Goal: Book appointment/travel/reservation

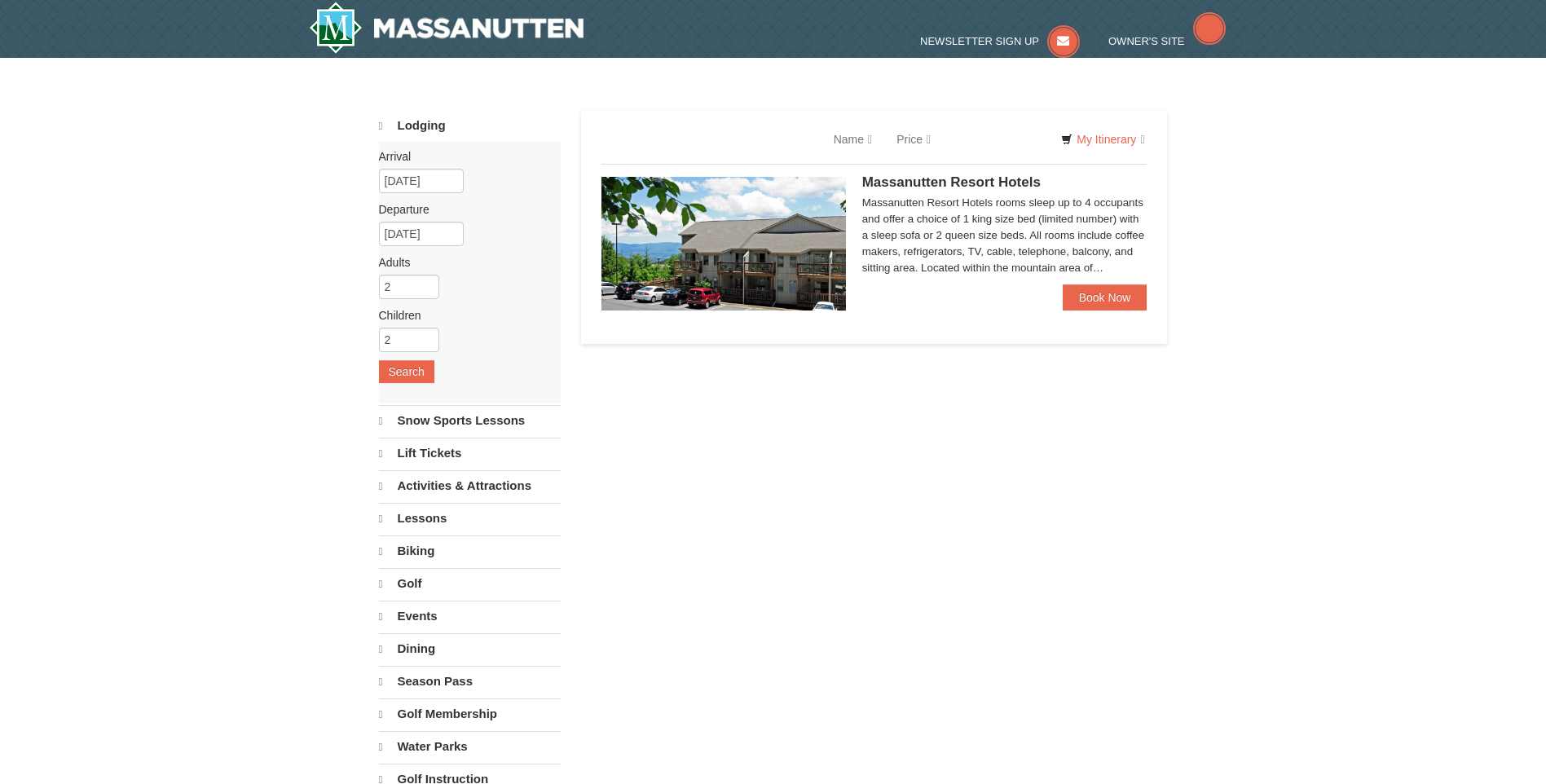
select select "9"
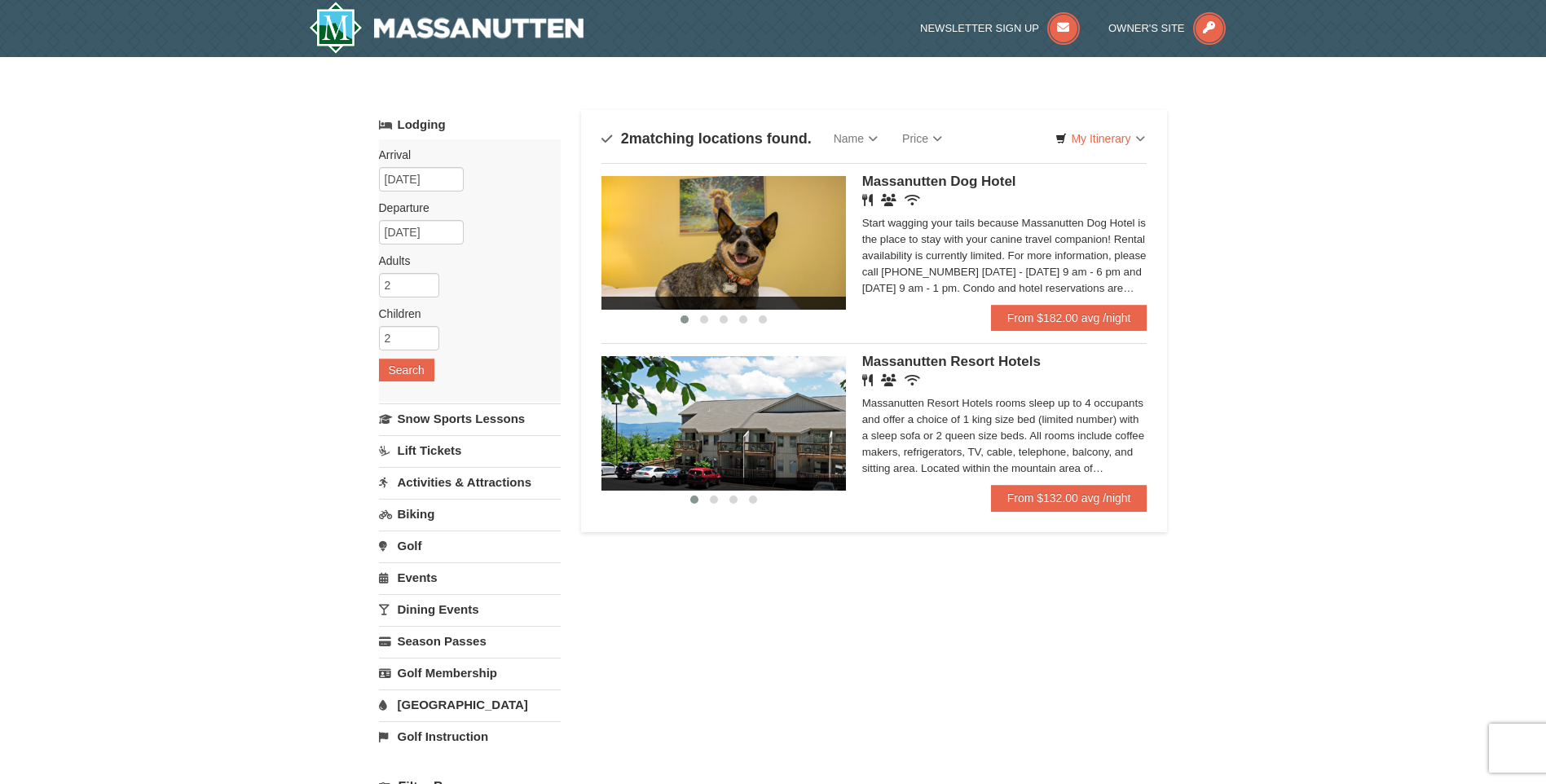
click at [431, 704] on link "[GEOGRAPHIC_DATA]" at bounding box center [470, 705] width 182 height 30
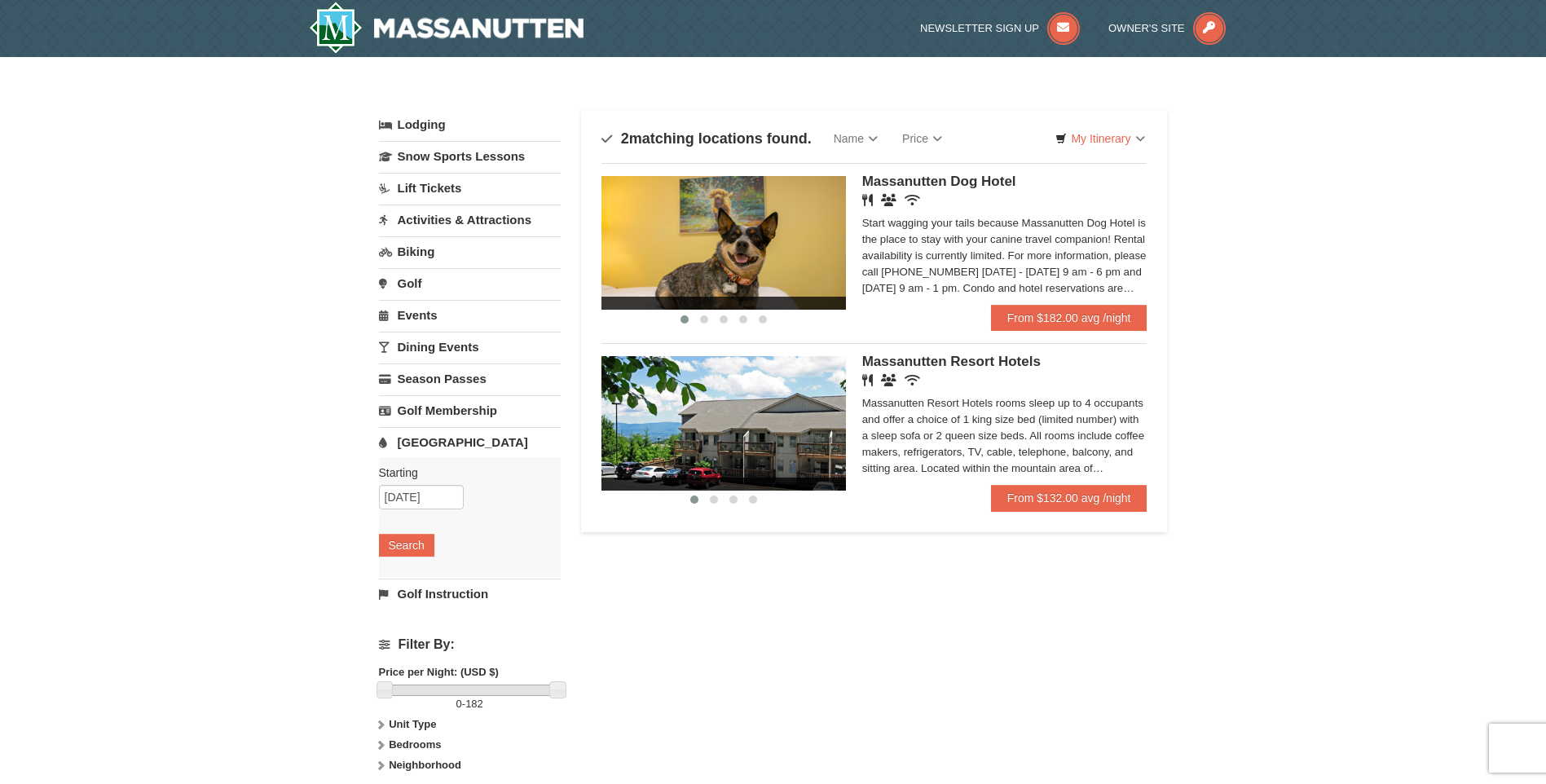
click at [390, 559] on div "Starting Please format dates MM/DD/YYYY Please format dates MM/DD/YYYY 10/19/20…" at bounding box center [470, 517] width 182 height 120
click at [400, 540] on button "Search" at bounding box center [407, 545] width 55 height 23
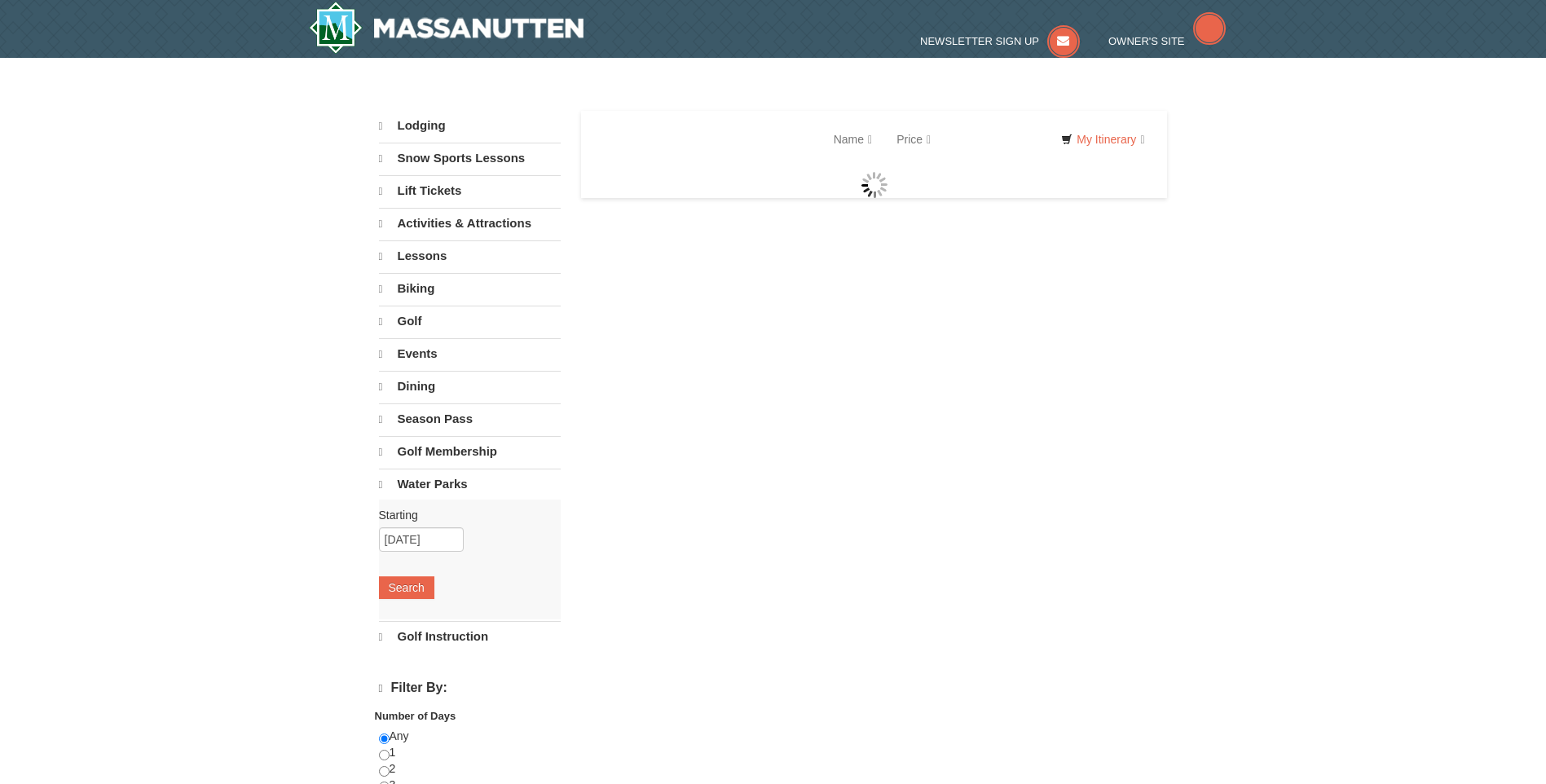
select select "9"
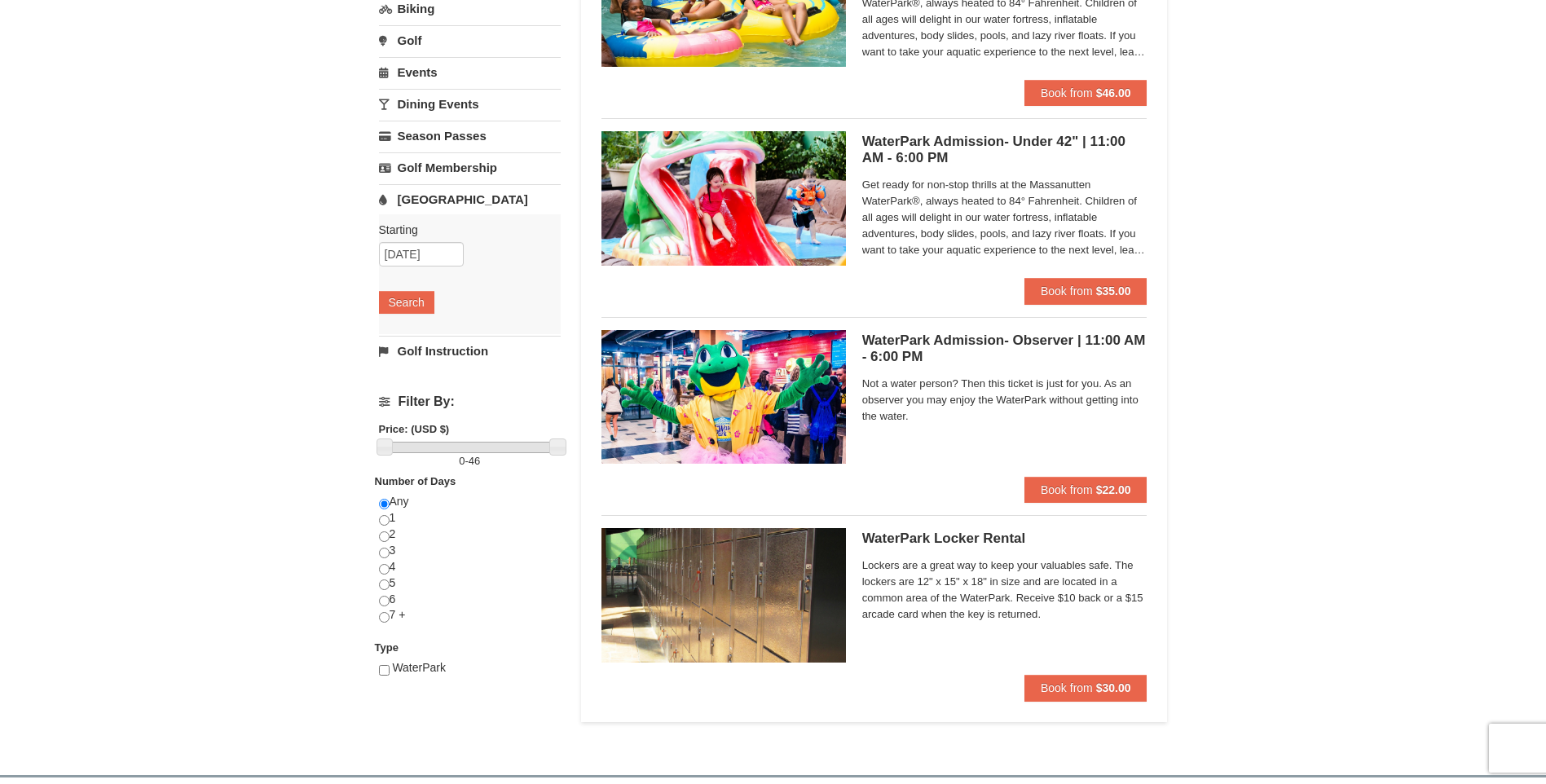
scroll to position [163, 0]
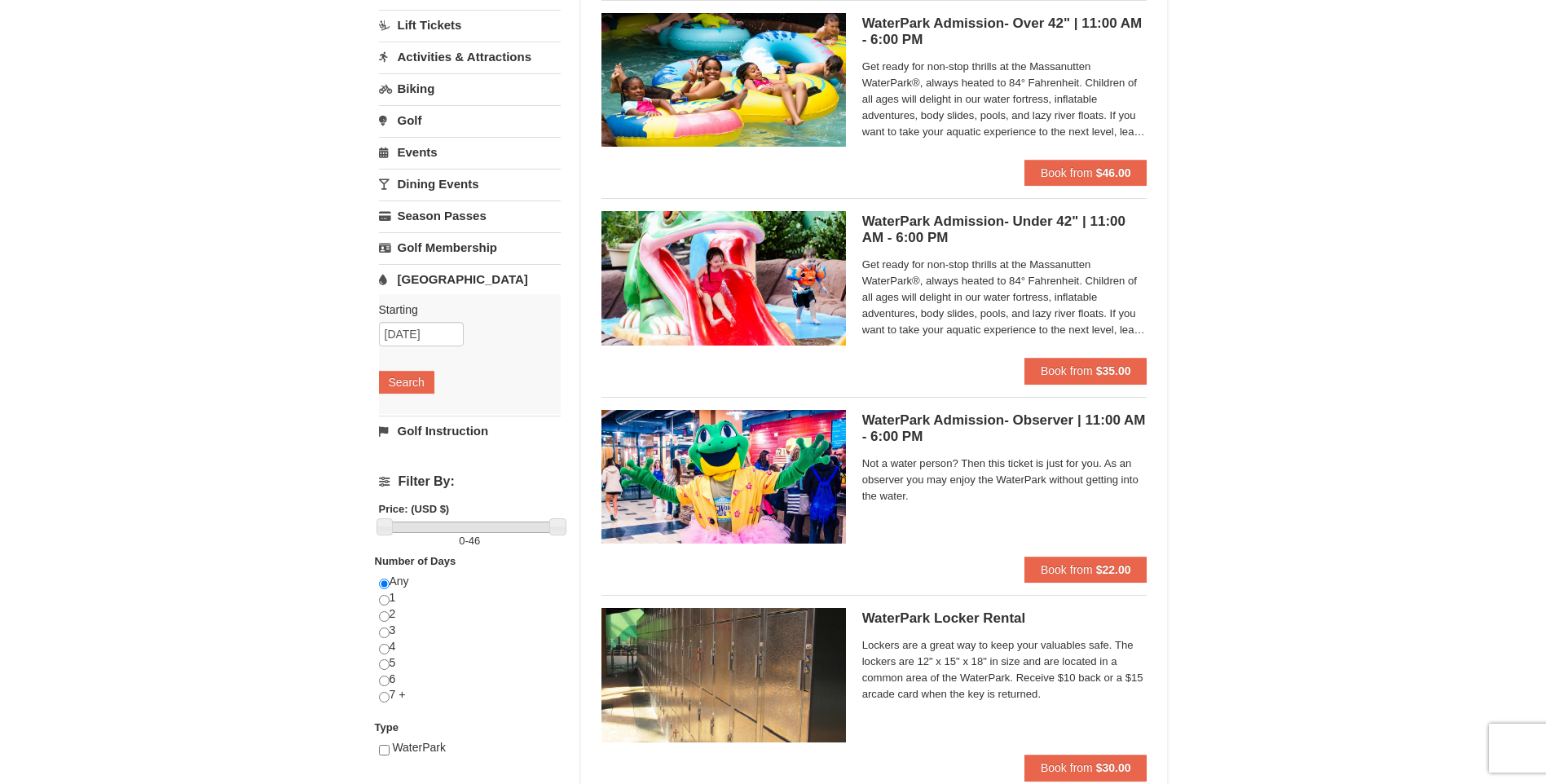
click at [180, 598] on div "× Categories List Filter My Itinerary Questions? 1-540-289-9441 Lodging Arrival…" at bounding box center [773, 367] width 1546 height 945
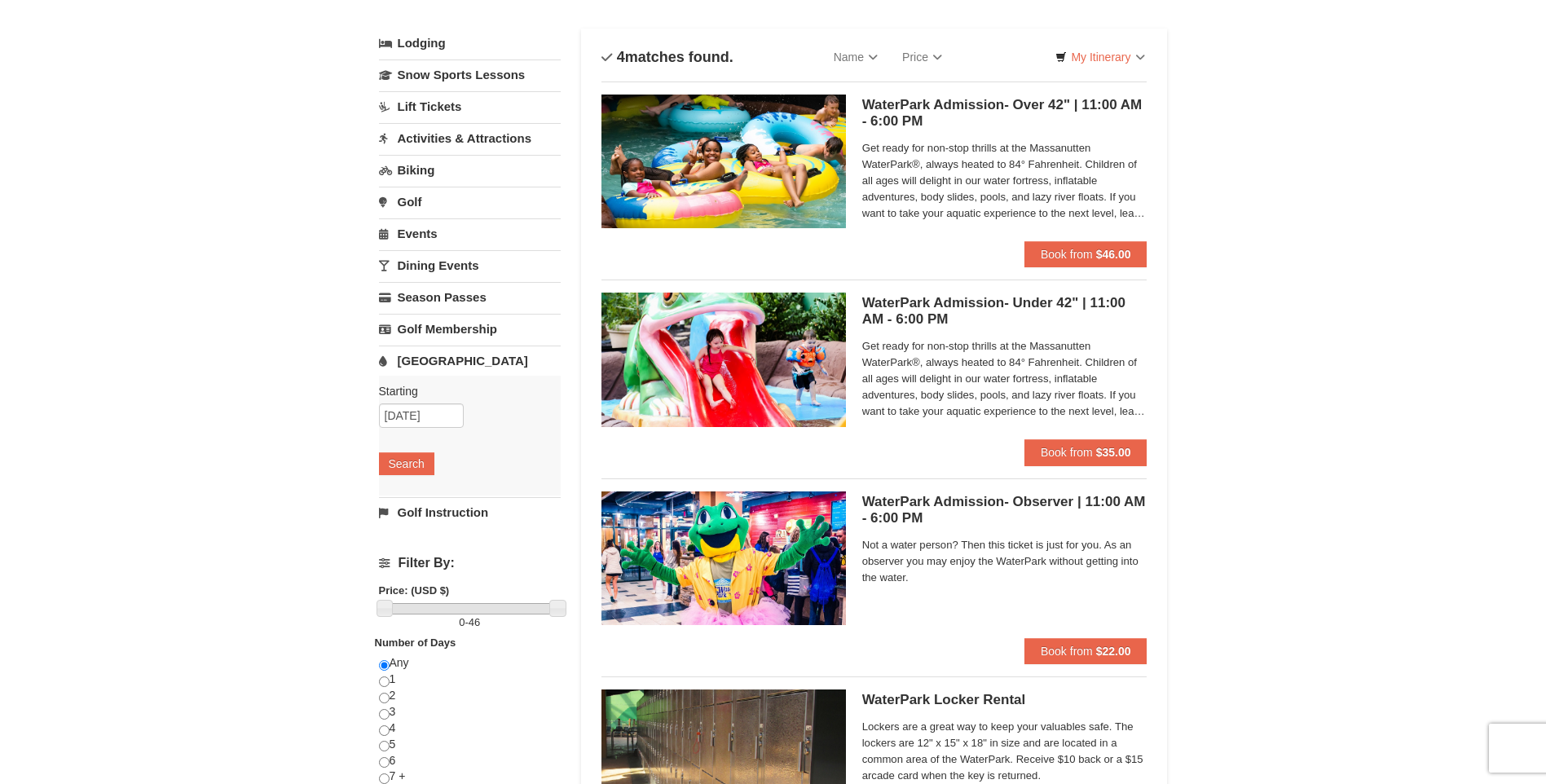
scroll to position [0, 0]
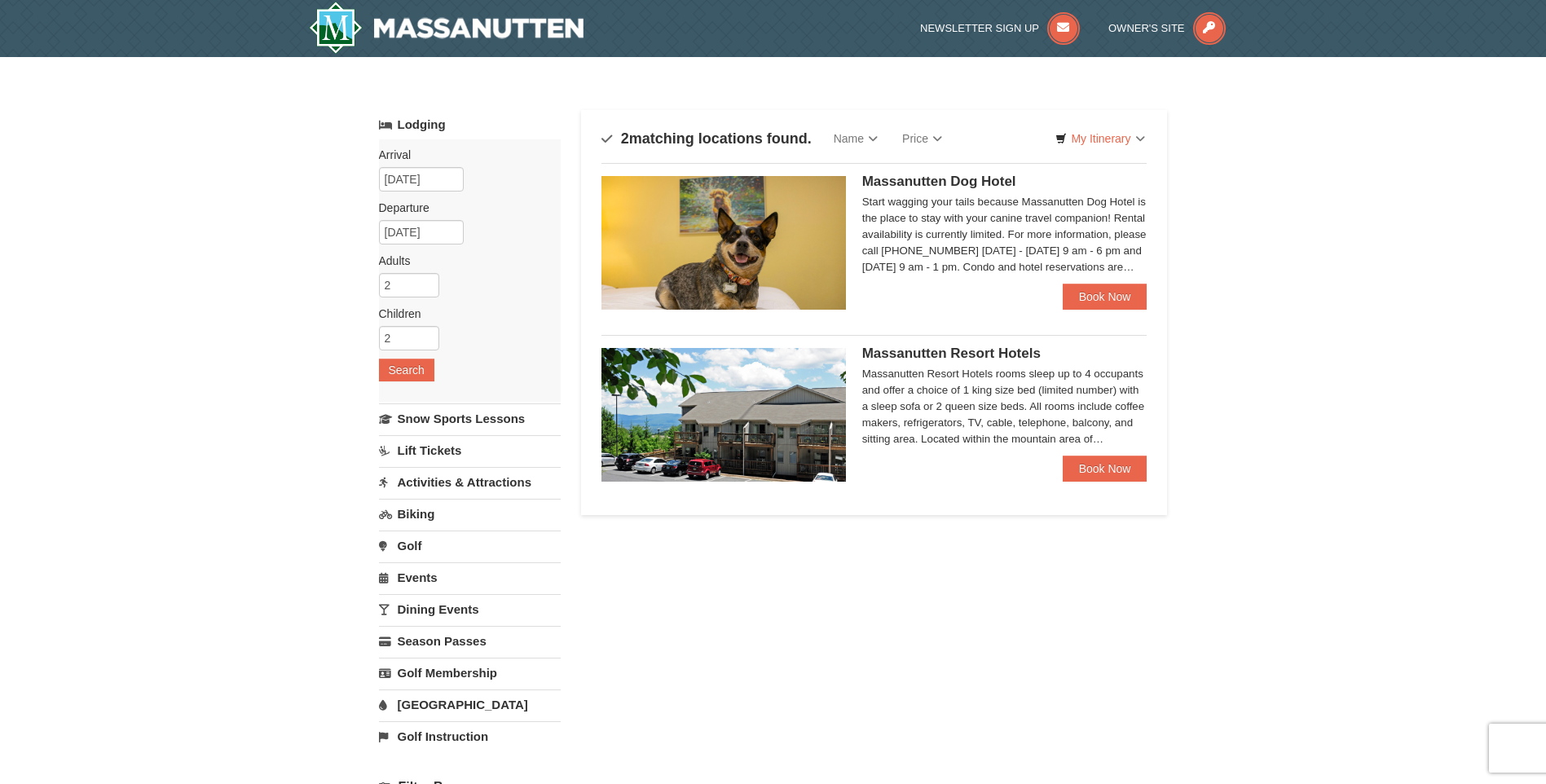
click at [951, 174] on div "Massanutten Dog Hotel Start wagging your tails because Massanutten Dog Hotel is…" at bounding box center [874, 237] width 546 height 147
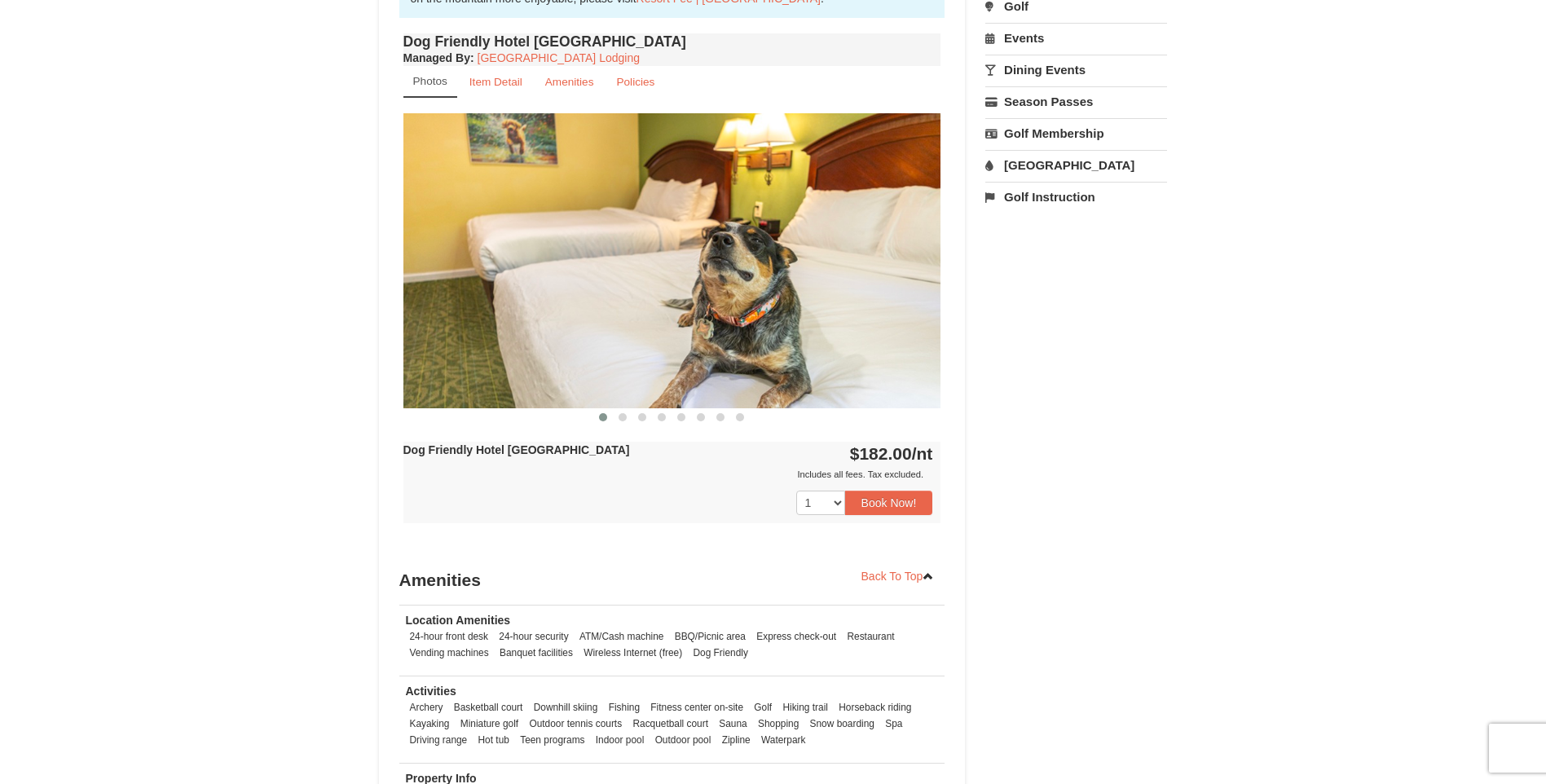
scroll to position [489, 0]
